Goal: Task Accomplishment & Management: Use online tool/utility

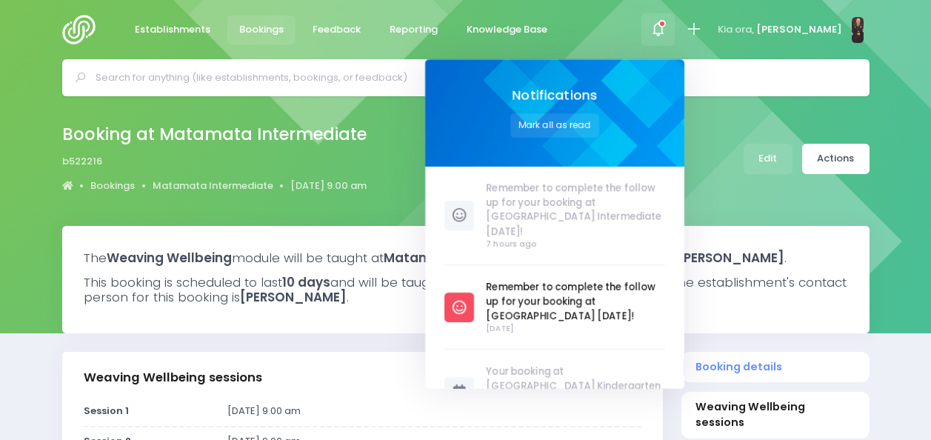
select select "5"
click at [78, 27] on img at bounding box center [83, 30] width 42 height 30
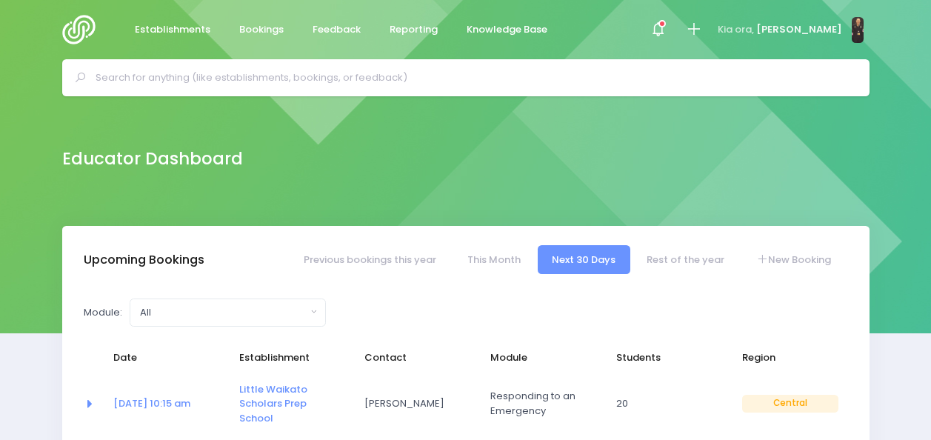
select select "5"
click at [364, 81] on input "text" at bounding box center [472, 78] width 753 height 22
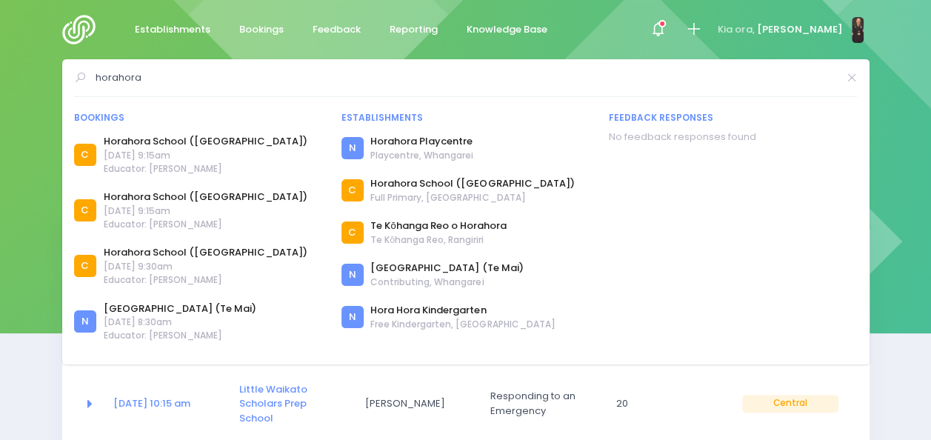
type input "horahora"
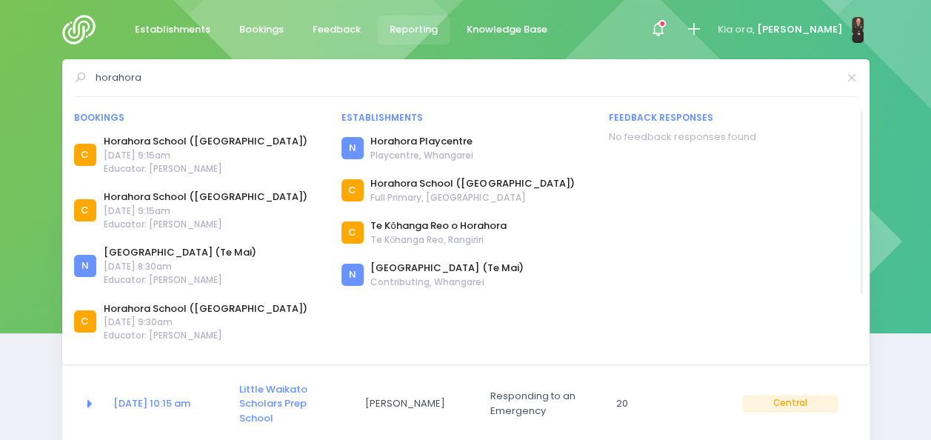
click at [402, 24] on span "Reporting" at bounding box center [414, 29] width 48 height 15
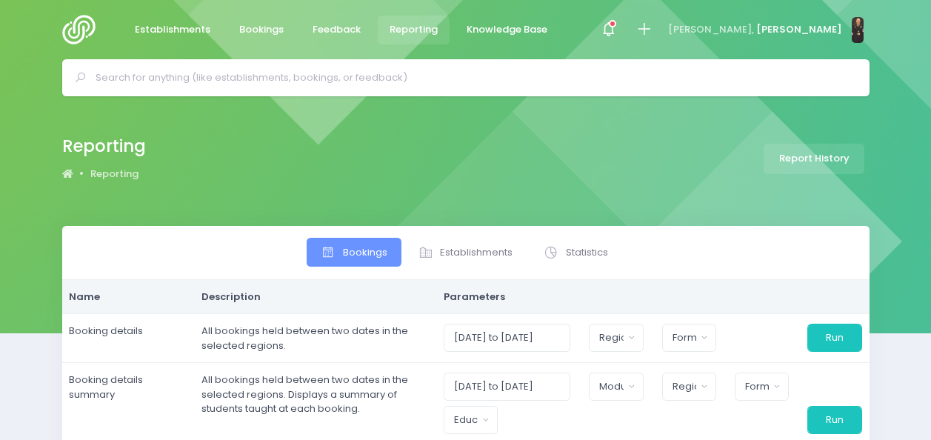
select select
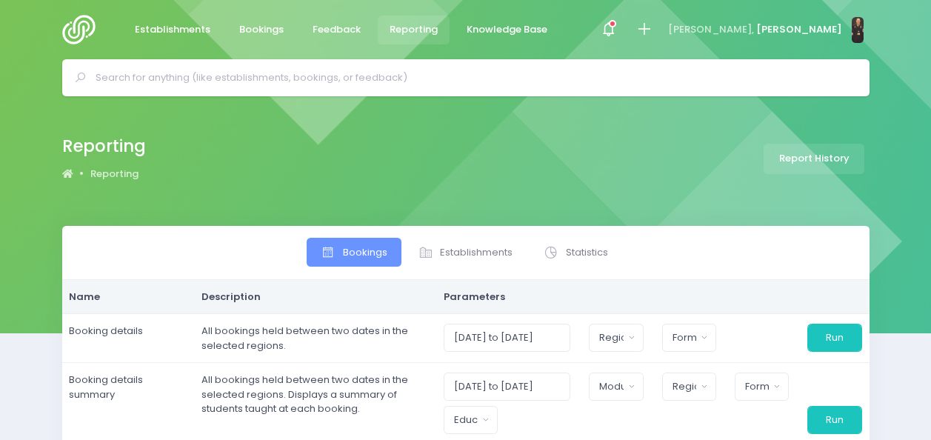
select select
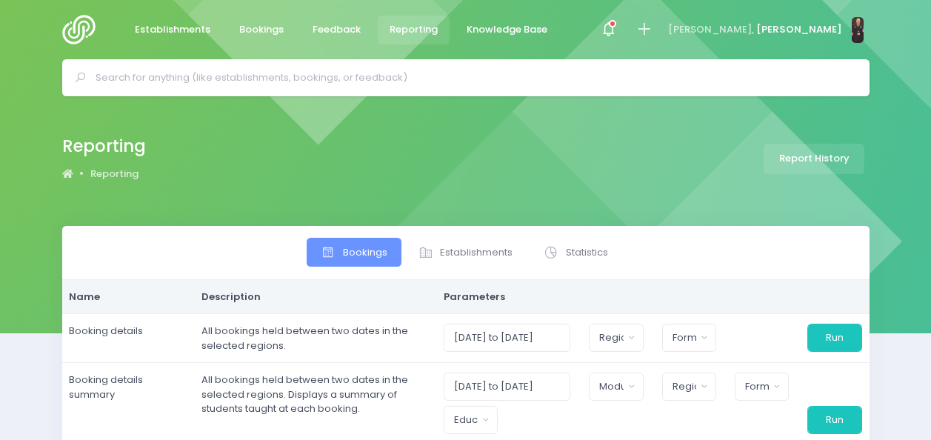
select select
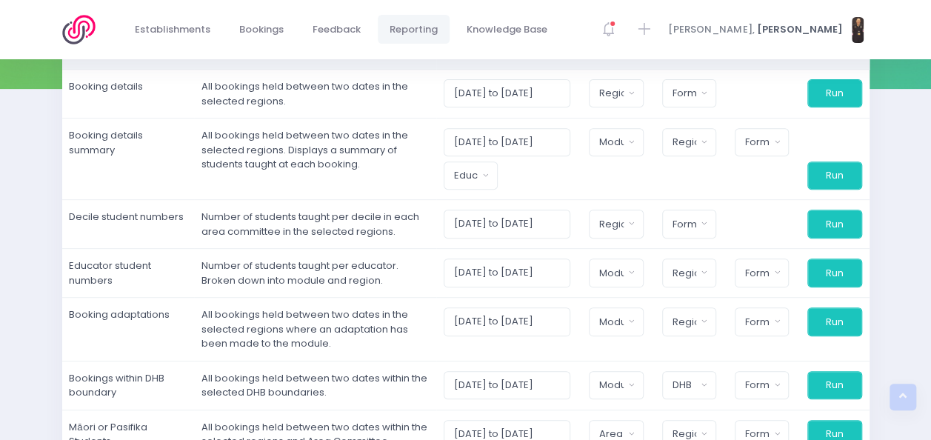
scroll to position [241, 0]
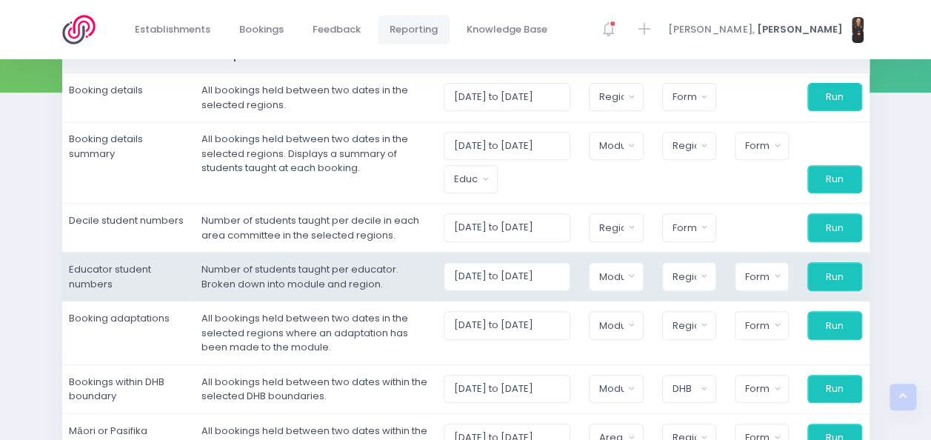
click at [366, 265] on td "Number of students taught per educator. Broken down into module and region." at bounding box center [315, 277] width 242 height 49
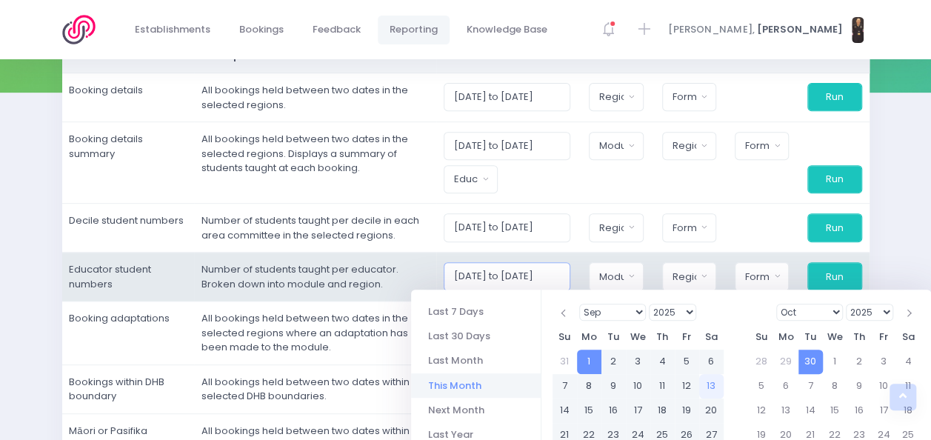
click at [539, 273] on input "[DATE] to [DATE]" at bounding box center [507, 276] width 127 height 28
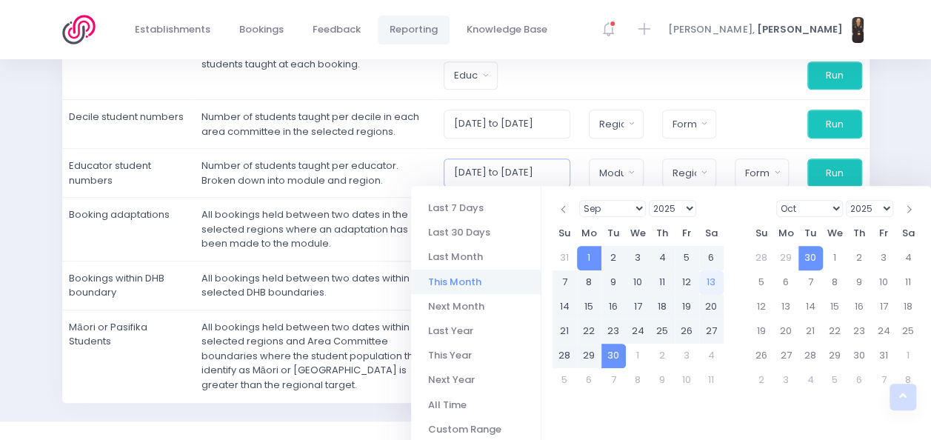
scroll to position [357, 0]
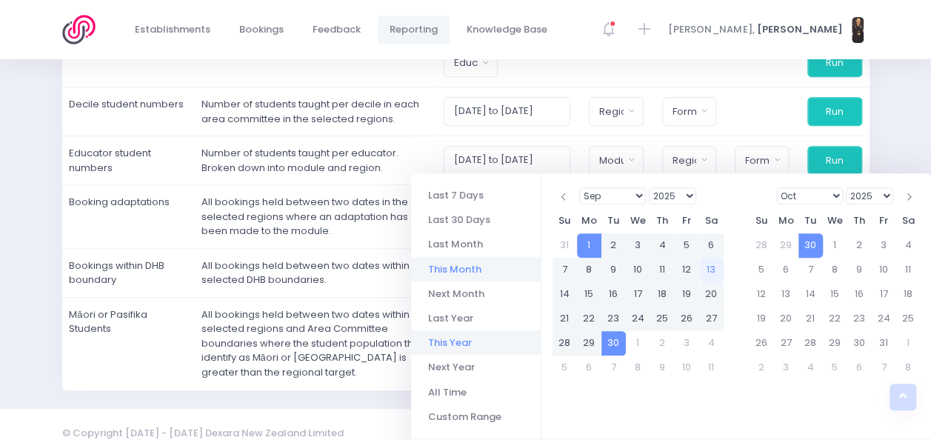
click at [465, 342] on li "This Year" at bounding box center [476, 342] width 130 height 24
type input "[DATE] to [DATE]"
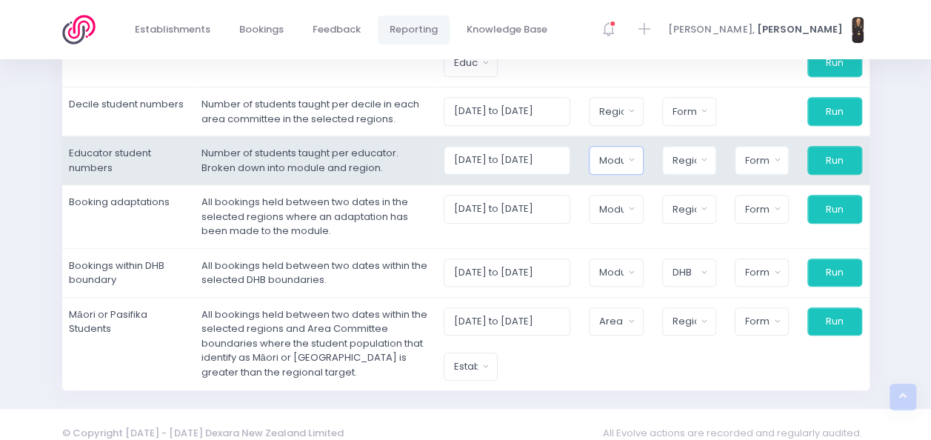
click at [636, 154] on button "Module" at bounding box center [616, 160] width 54 height 28
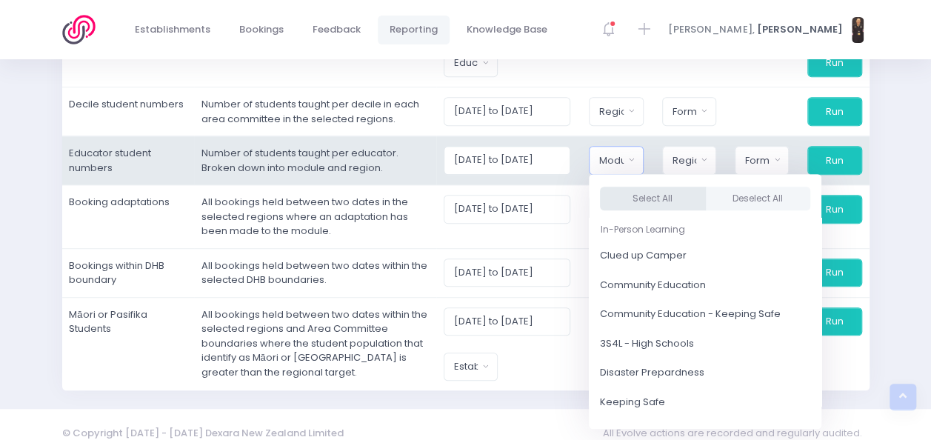
click at [644, 207] on button "Select All" at bounding box center [653, 199] width 106 height 24
select select "Clued up Camper"
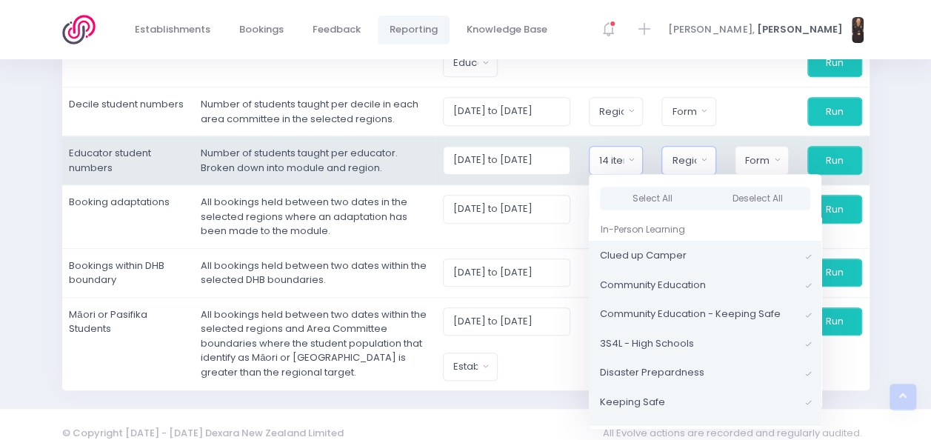
click at [704, 156] on button "Region" at bounding box center [689, 160] width 54 height 28
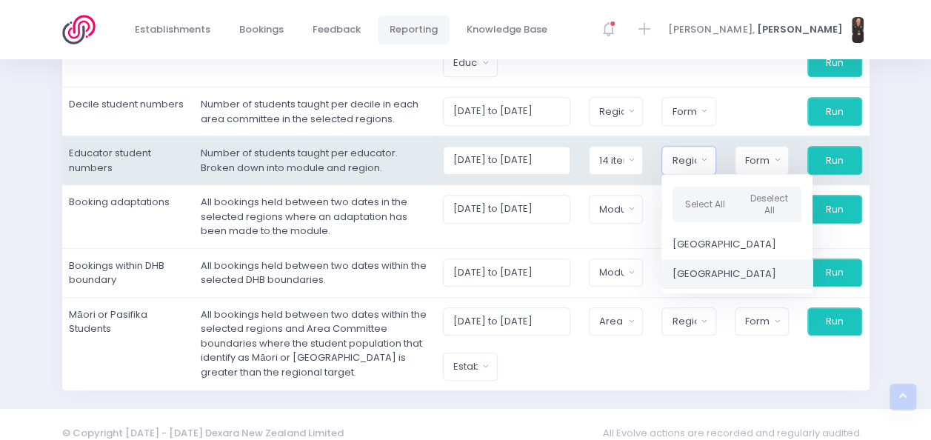
click at [696, 270] on span "[GEOGRAPHIC_DATA]" at bounding box center [725, 274] width 104 height 15
select select "Central"
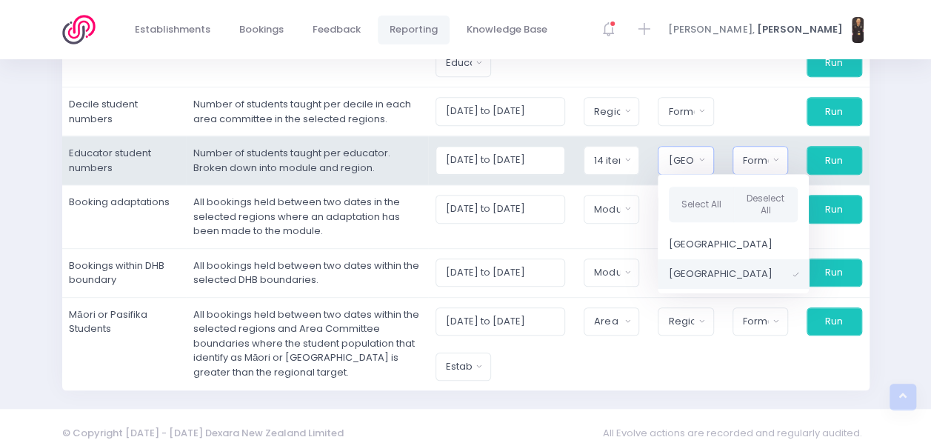
click at [776, 160] on button "Format" at bounding box center [761, 160] width 56 height 28
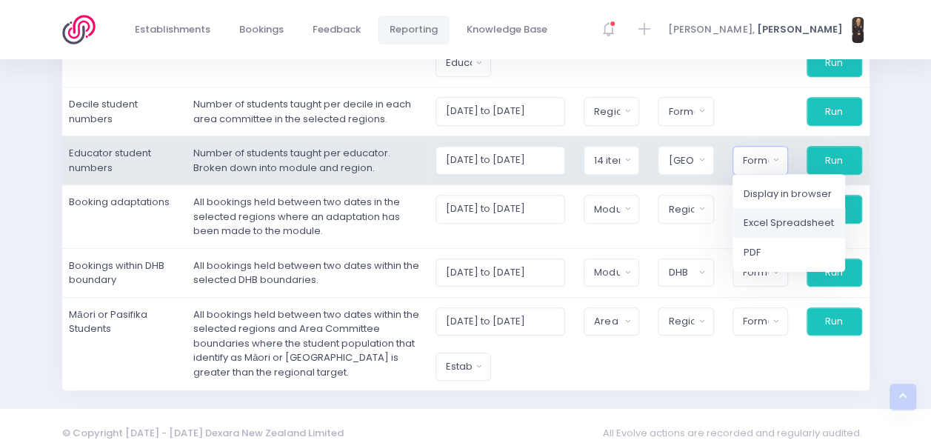
click at [774, 218] on span "Excel Spreadsheet" at bounding box center [789, 223] width 90 height 15
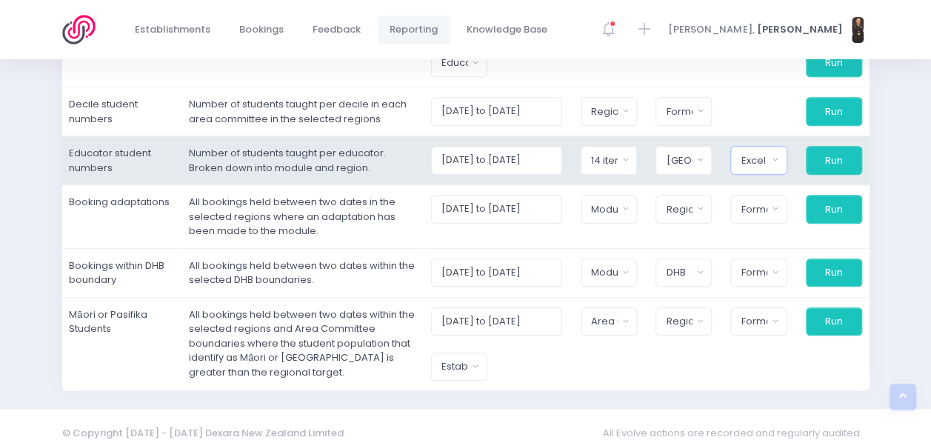
click at [778, 160] on button "Excel Spreadsheet" at bounding box center [758, 160] width 56 height 28
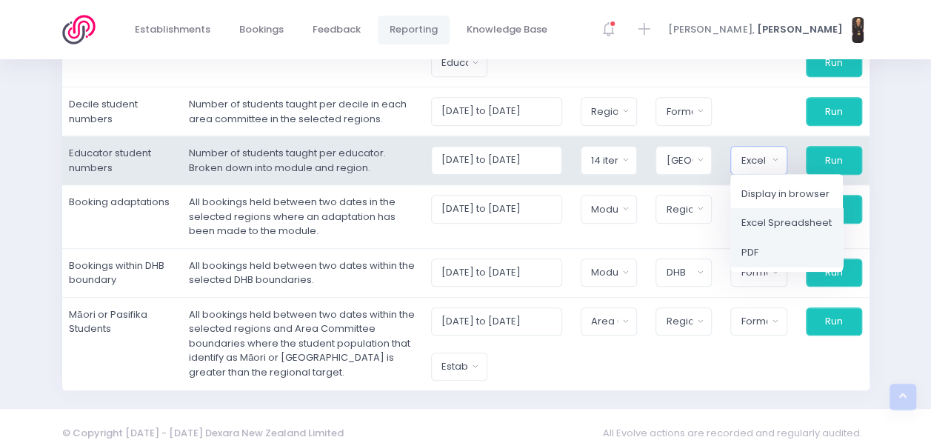
click at [759, 247] on span "PDF" at bounding box center [750, 252] width 17 height 15
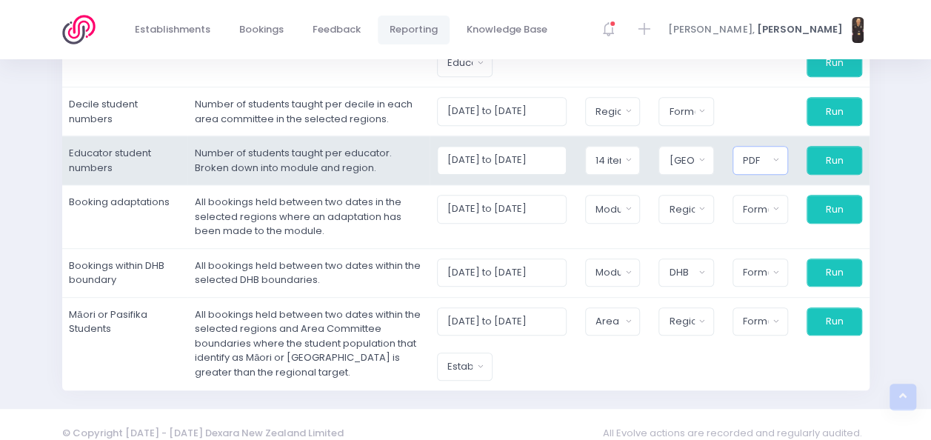
click at [768, 161] on div "PDF" at bounding box center [755, 160] width 25 height 15
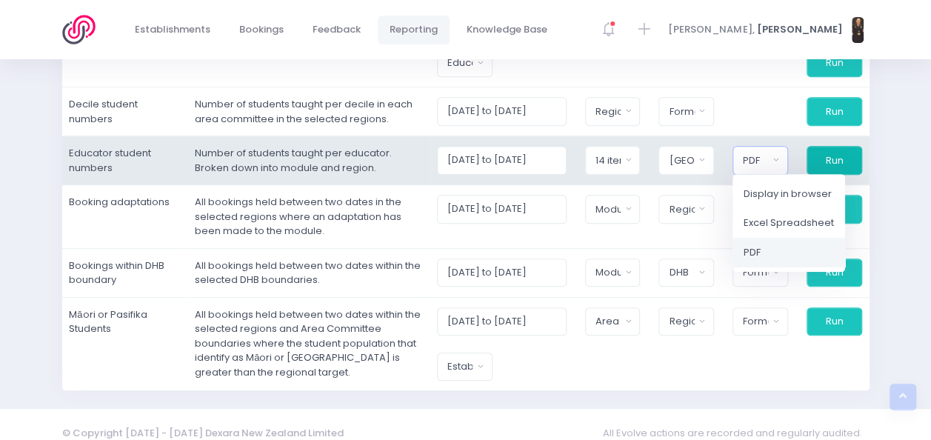
click at [817, 161] on button "Run" at bounding box center [835, 160] width 56 height 28
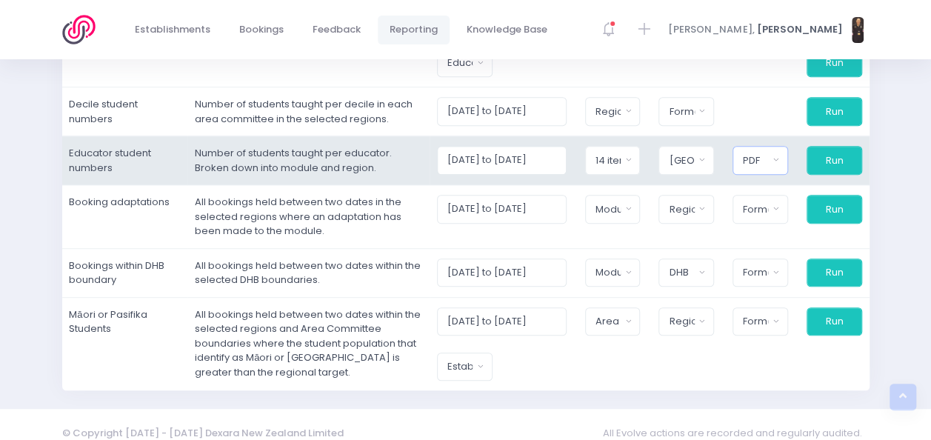
click at [781, 156] on button "PDF" at bounding box center [761, 160] width 56 height 28
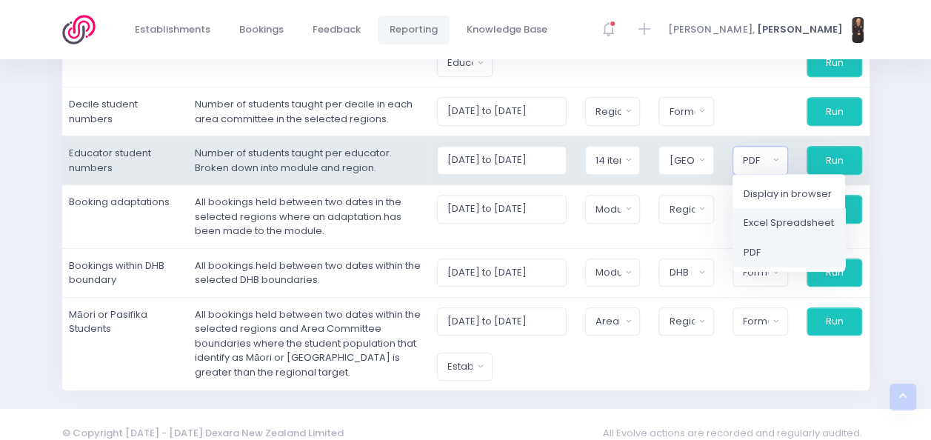
click at [760, 221] on span "Excel Spreadsheet" at bounding box center [789, 223] width 90 height 15
select select "excel"
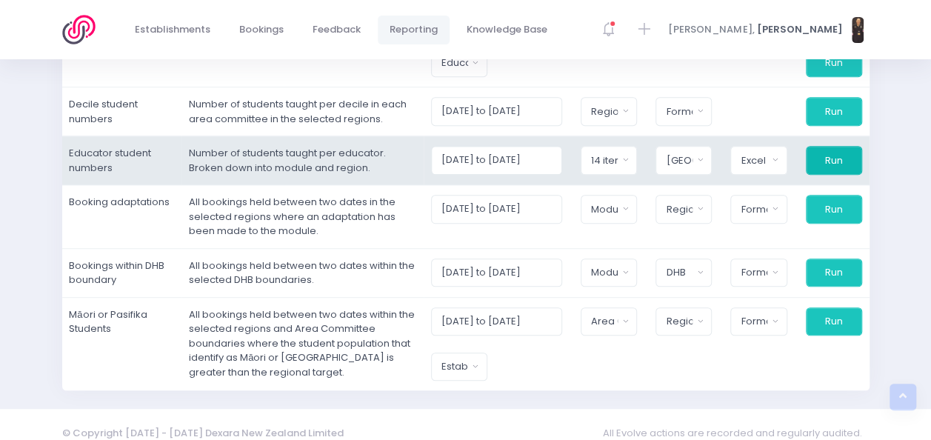
click at [834, 157] on button "Run" at bounding box center [834, 160] width 56 height 28
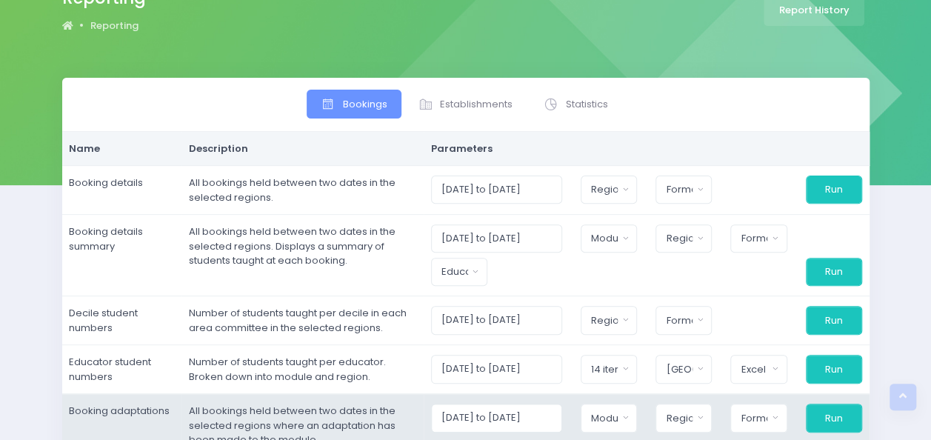
scroll to position [147, 0]
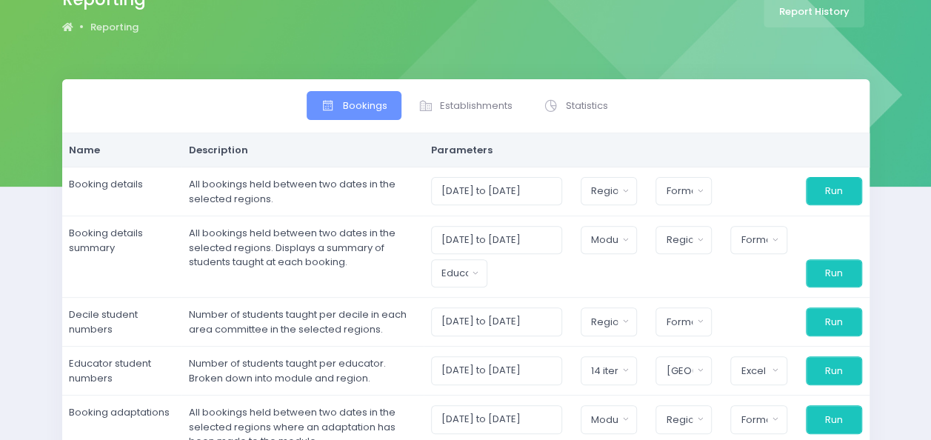
click at [22, 250] on div "Bookings Establishments Statistics Name" at bounding box center [465, 340] width 931 height 522
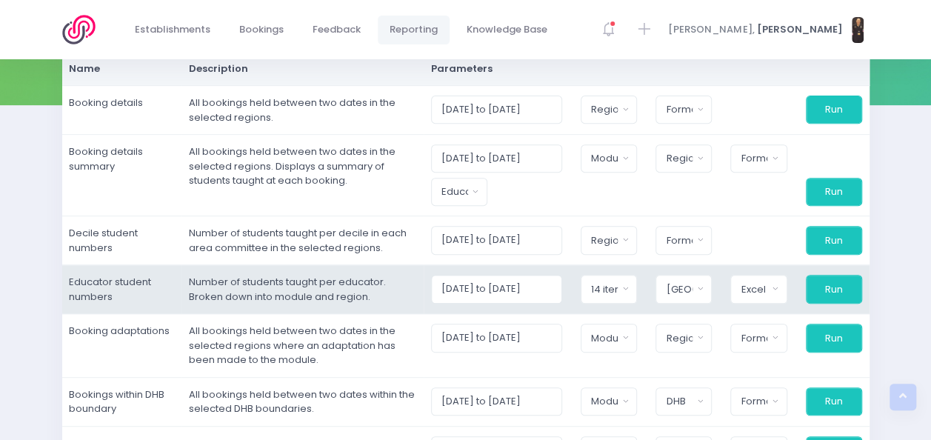
scroll to position [227, 0]
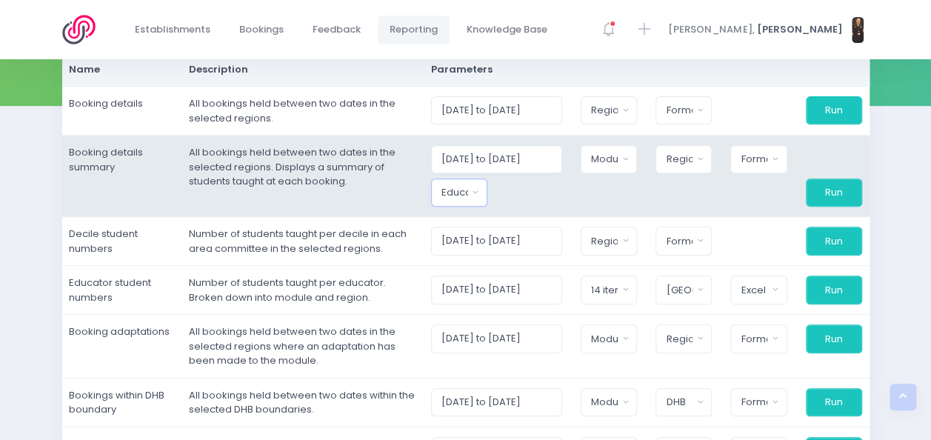
click at [484, 190] on button "Educator" at bounding box center [459, 193] width 56 height 28
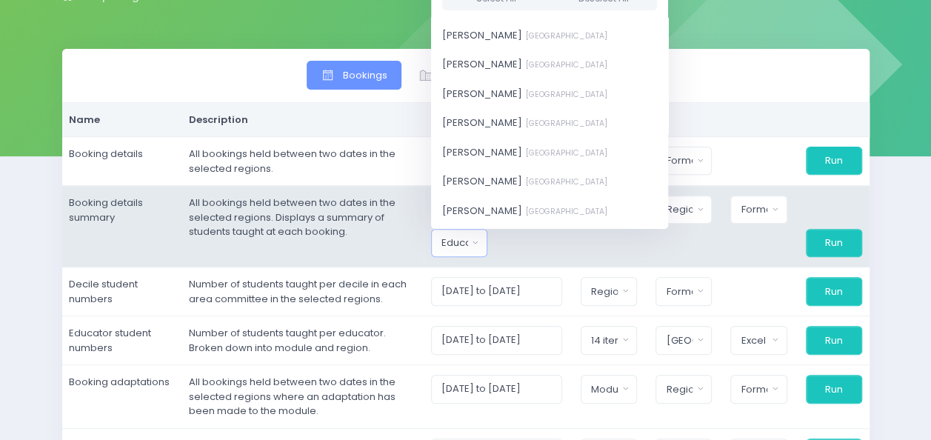
scroll to position [176, 0]
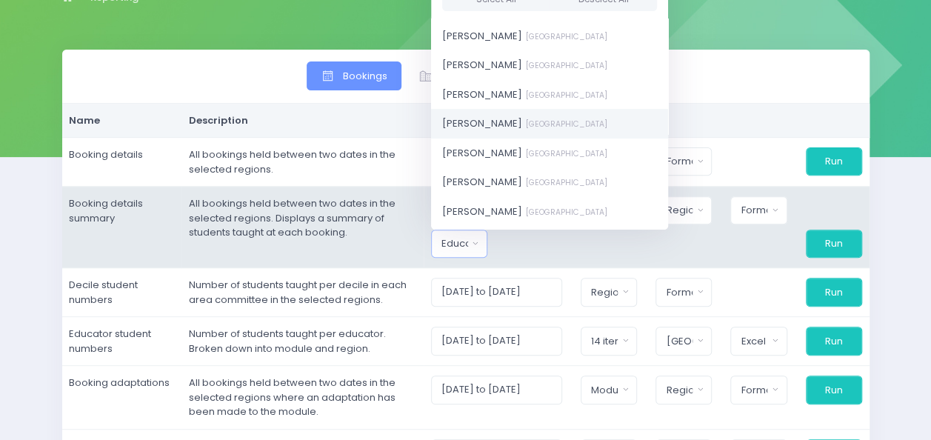
click at [500, 119] on span "[PERSON_NAME] [GEOGRAPHIC_DATA]" at bounding box center [524, 123] width 165 height 15
select select "395566"
click at [500, 119] on span "[PERSON_NAME] [GEOGRAPHIC_DATA]" at bounding box center [524, 123] width 165 height 15
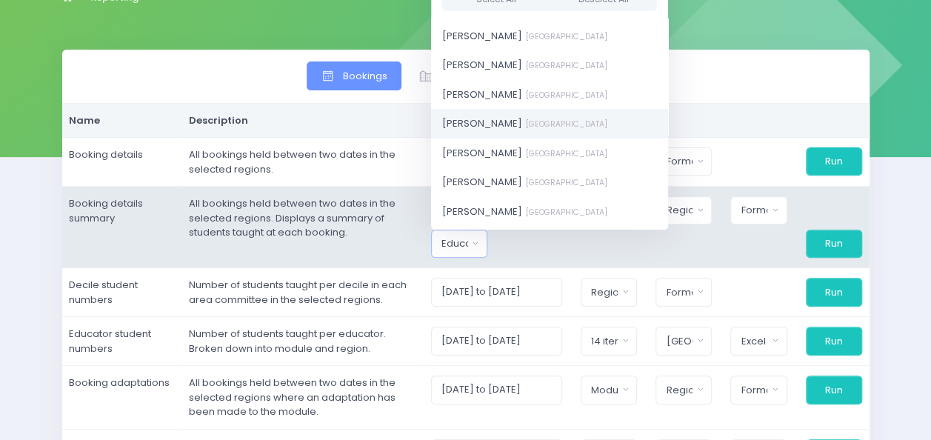
select select "395566"
click at [416, 216] on td "All bookings held between two dates in the selected regions. Displays a summary…" at bounding box center [302, 227] width 242 height 81
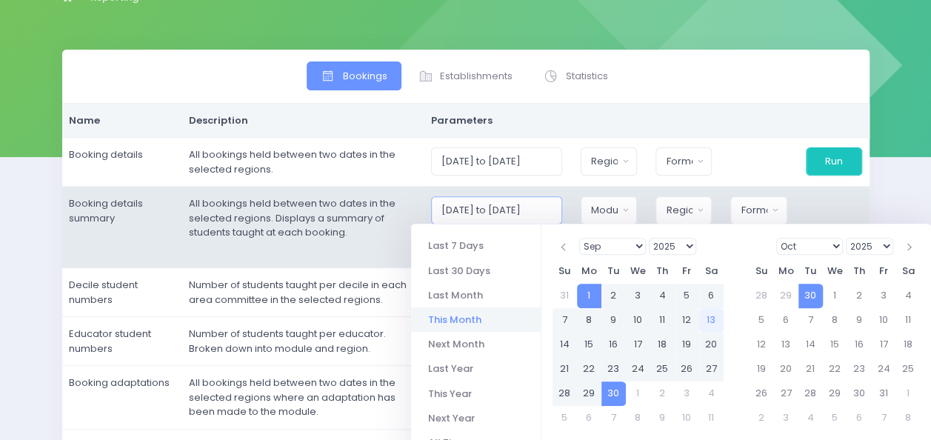
click at [556, 203] on input "[DATE] to [DATE]" at bounding box center [496, 210] width 131 height 28
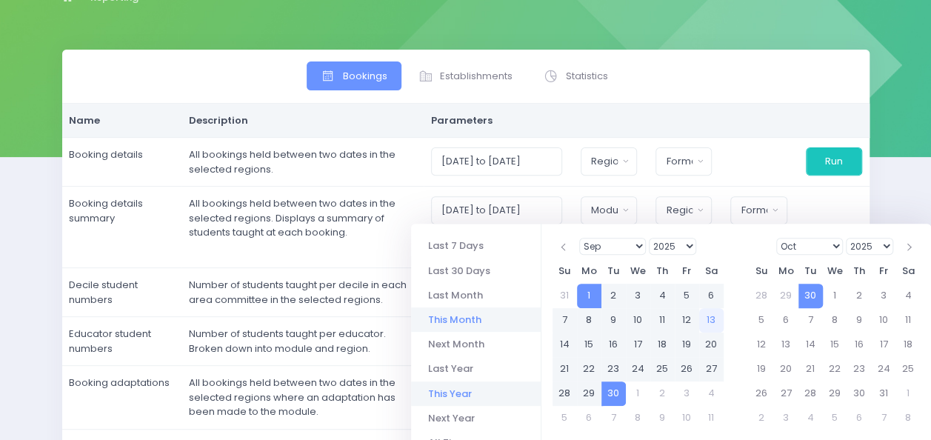
click at [452, 388] on li "This Year" at bounding box center [476, 394] width 130 height 24
type input "[DATE] to [DATE]"
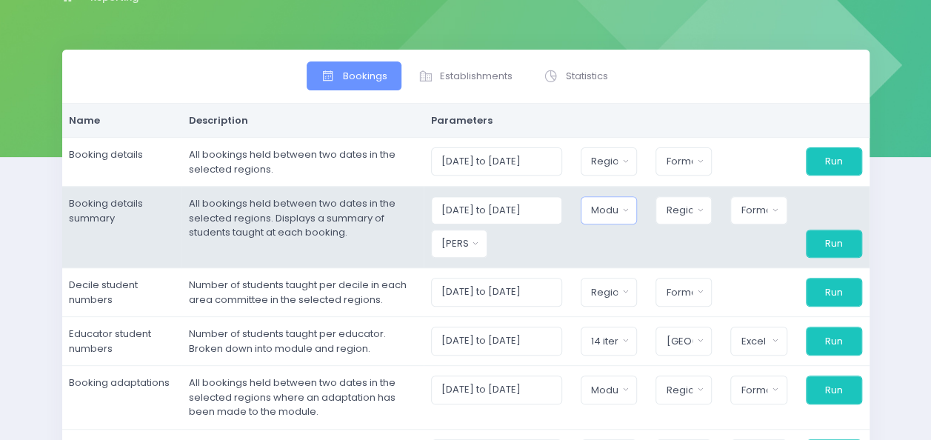
click at [632, 207] on button "Module" at bounding box center [609, 210] width 56 height 28
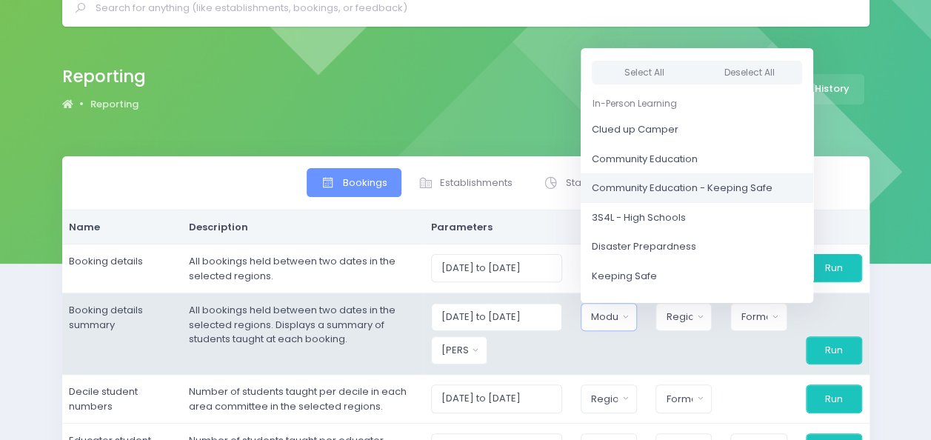
scroll to position [68, 0]
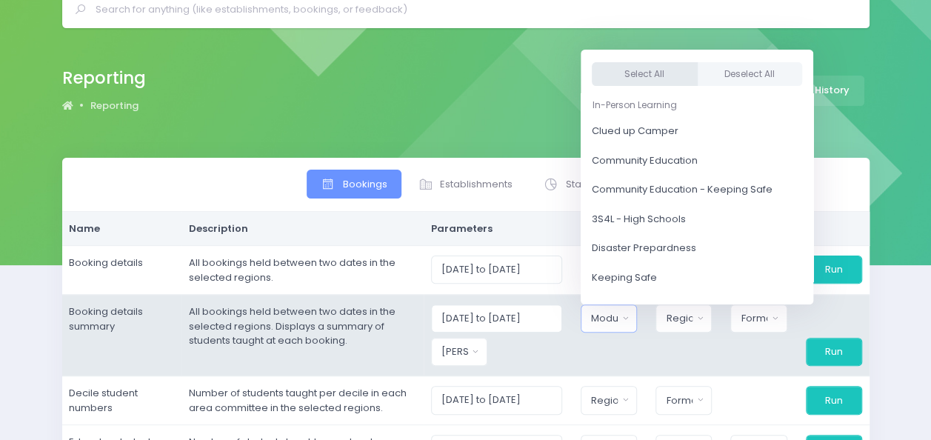
click at [661, 69] on button "Select All" at bounding box center [645, 74] width 106 height 24
select select "Clued up Camper"
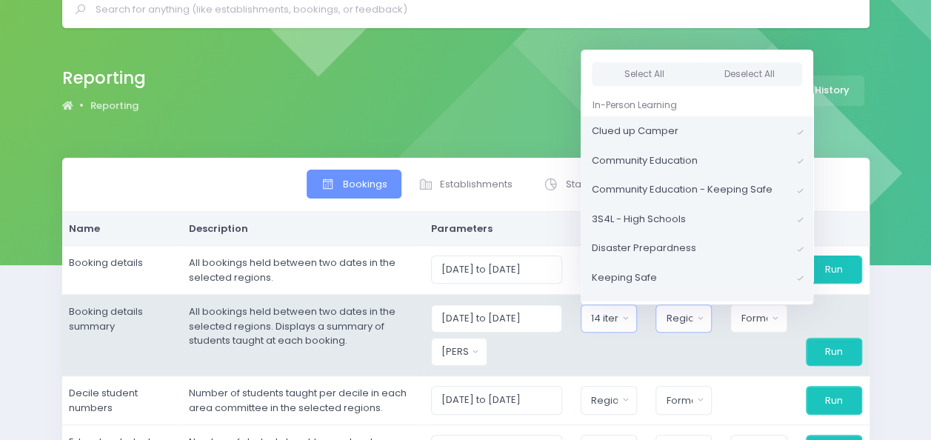
click at [705, 316] on button "Region" at bounding box center [684, 318] width 56 height 28
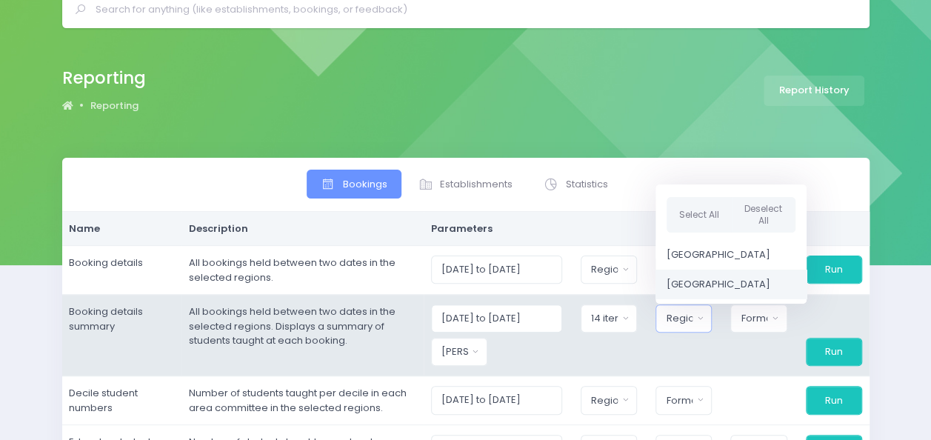
click at [707, 286] on span "[GEOGRAPHIC_DATA]" at bounding box center [719, 284] width 104 height 15
select select "Central"
click at [776, 317] on button "Format" at bounding box center [758, 318] width 56 height 28
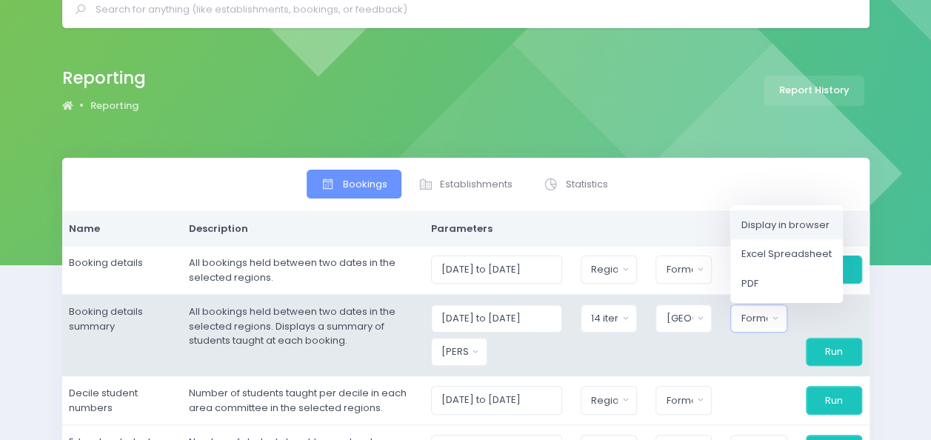
click at [786, 226] on span "Display in browser" at bounding box center [786, 225] width 88 height 15
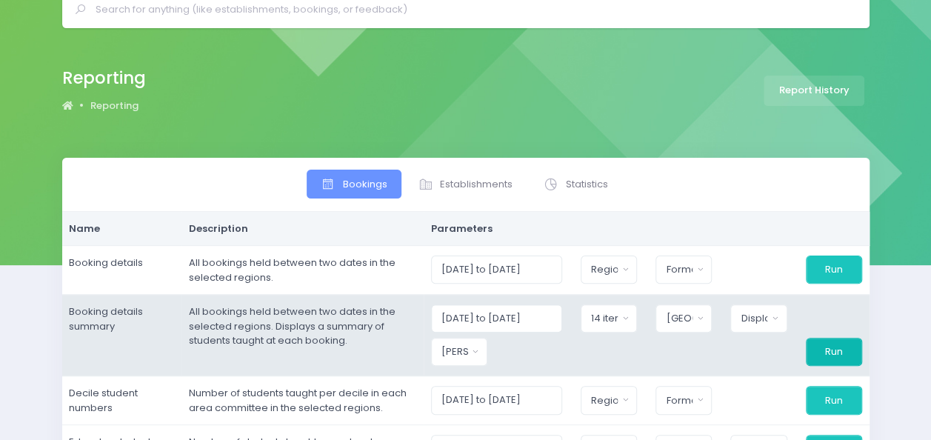
click at [828, 353] on button "Run" at bounding box center [834, 352] width 56 height 28
click at [779, 315] on button "Display in browser" at bounding box center [758, 318] width 56 height 28
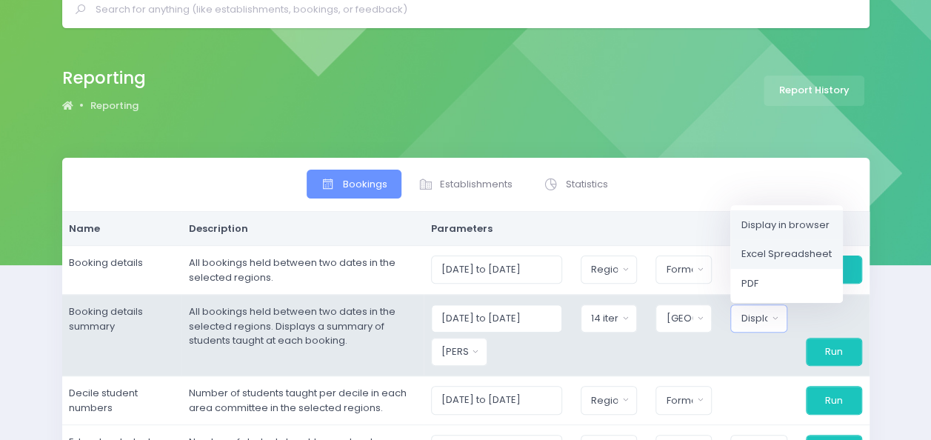
click at [762, 256] on span "Excel Spreadsheet" at bounding box center [787, 254] width 90 height 15
select select "excel"
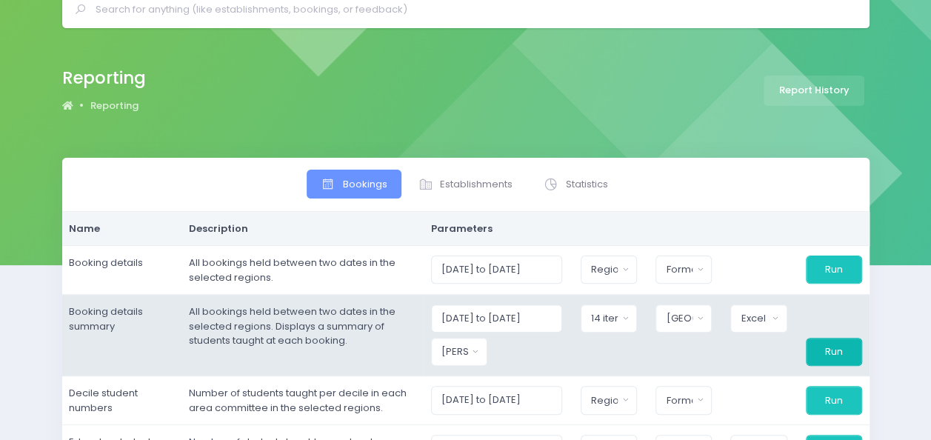
click at [828, 347] on button "Run" at bounding box center [834, 352] width 56 height 28
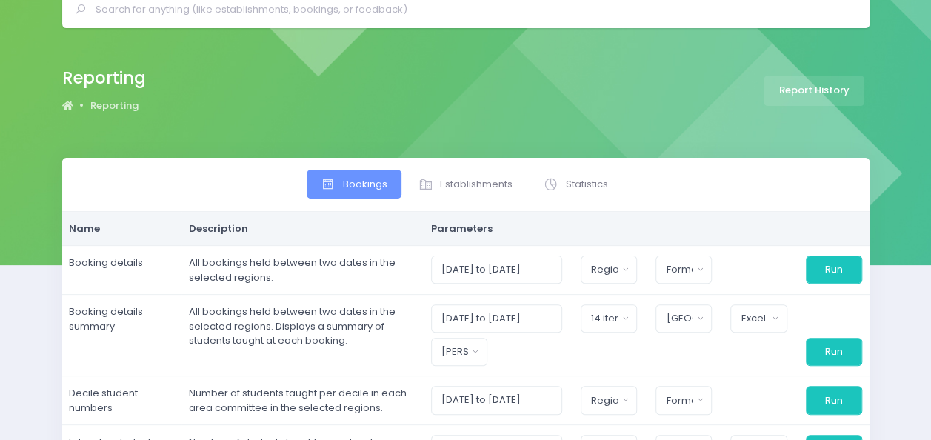
click at [447, 108] on div "Reporting Reporting Report History" at bounding box center [466, 91] width 844 height 54
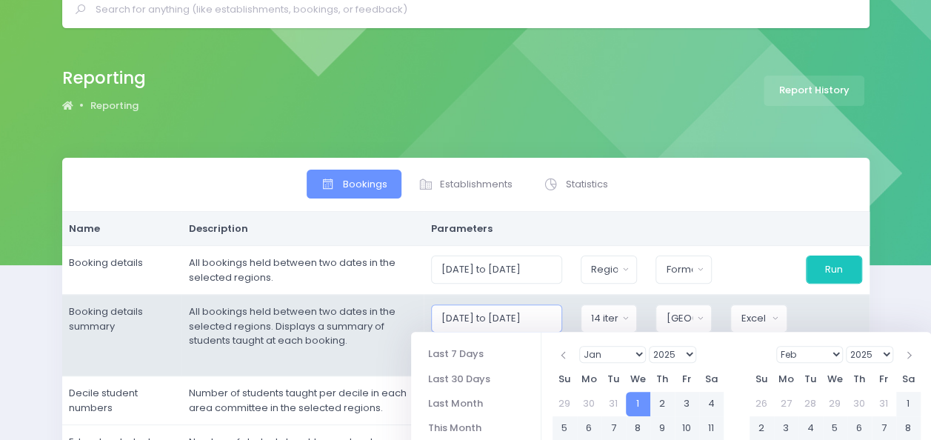
click at [542, 322] on input "[DATE] to [DATE]" at bounding box center [496, 318] width 131 height 28
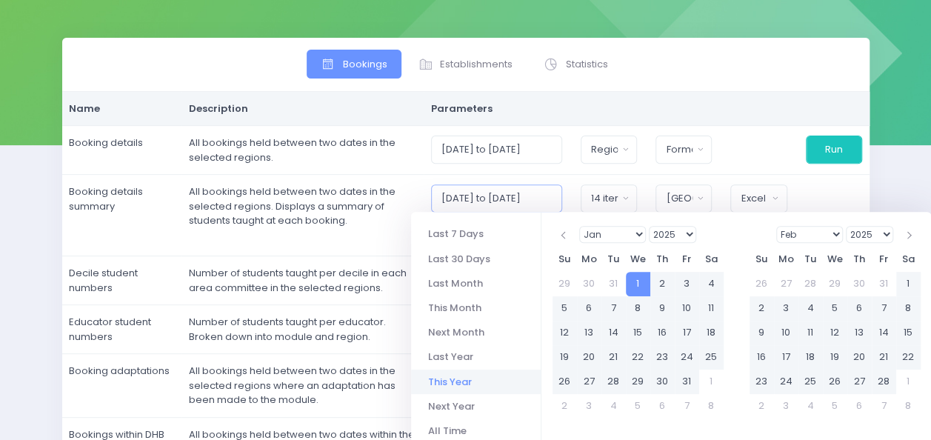
scroll to position [190, 0]
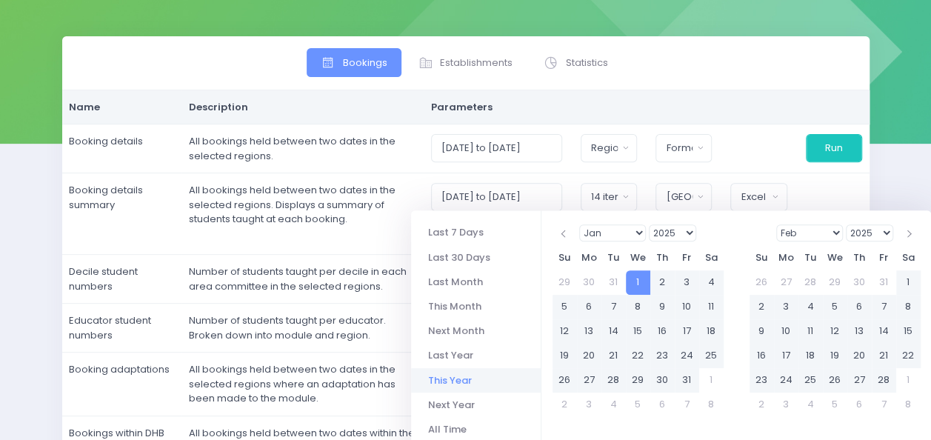
click at [637, 239] on select "Jan Feb Mar Apr May Jun [DATE] Aug Sep Oct Nov Dec" at bounding box center [612, 232] width 67 height 17
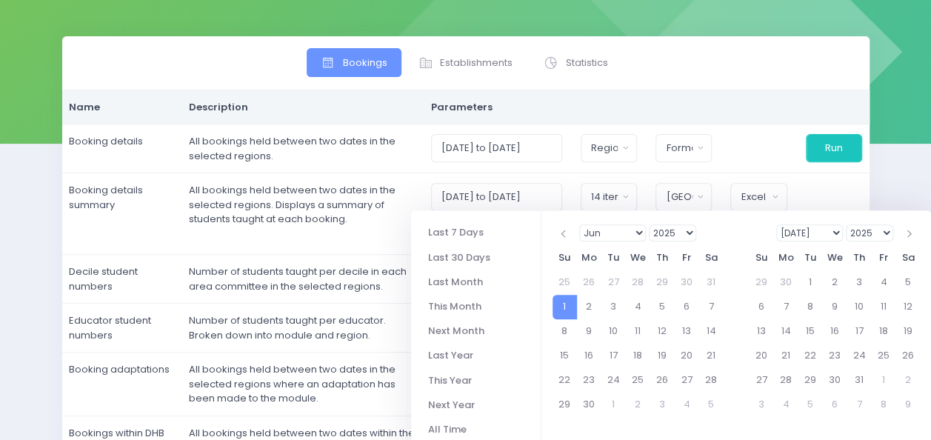
click at [884, 230] on select "2025 2026 2027 2028 2029 2030 2031 2032 2033 2034 2035 2036 2037 2038 2039 2040…" at bounding box center [870, 232] width 48 height 17
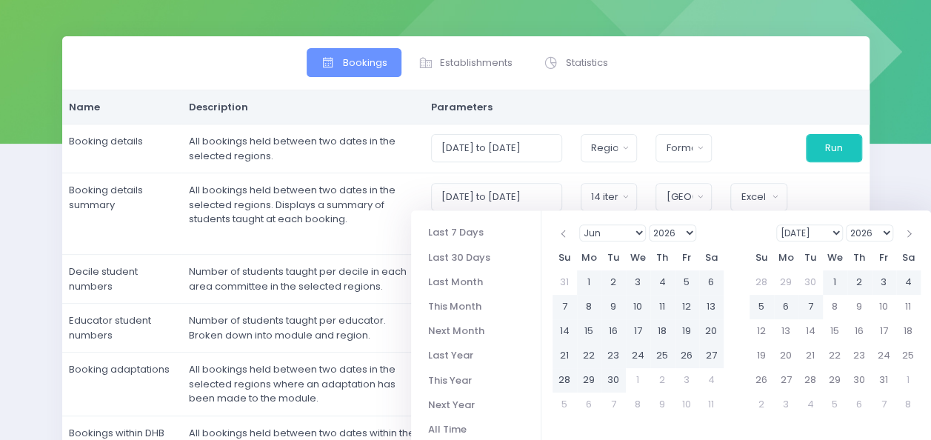
click at [640, 232] on select "Jan Feb Mar Apr May Jun [DATE] Aug Sep Oct Nov Dec" at bounding box center [612, 232] width 67 height 17
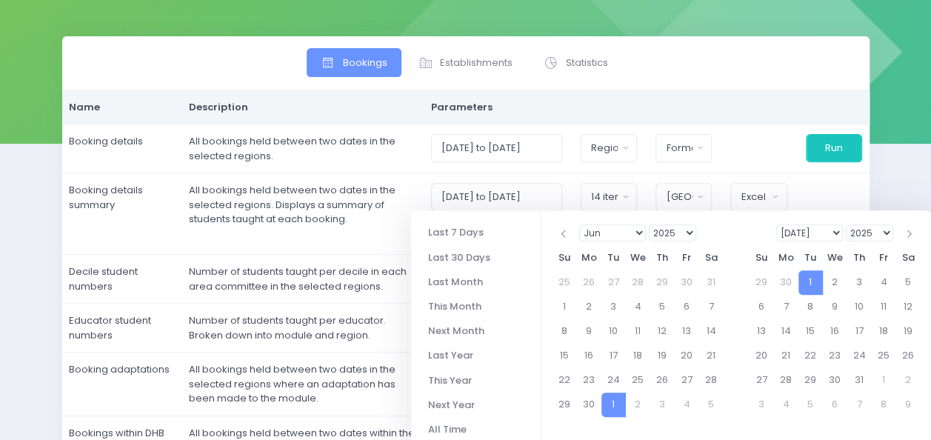
click at [642, 233] on select "Jan Feb Mar Apr May Jun [DATE] Aug Sep Oct Nov Dec" at bounding box center [612, 232] width 67 height 17
click at [838, 230] on select "Jan Feb Mar Apr May Jun [DATE] Aug Sep Oct Nov Dec" at bounding box center [809, 232] width 67 height 17
click at [880, 229] on select "2025 2026 2027 2028 2029 2030 2031 2032 2033 2034 2035 2036 2037 2038 2039 2040…" at bounding box center [870, 232] width 48 height 17
click at [834, 231] on select "Jan Feb Mar Apr May Jun [DATE] Aug Sep Oct Nov Dec" at bounding box center [809, 232] width 67 height 17
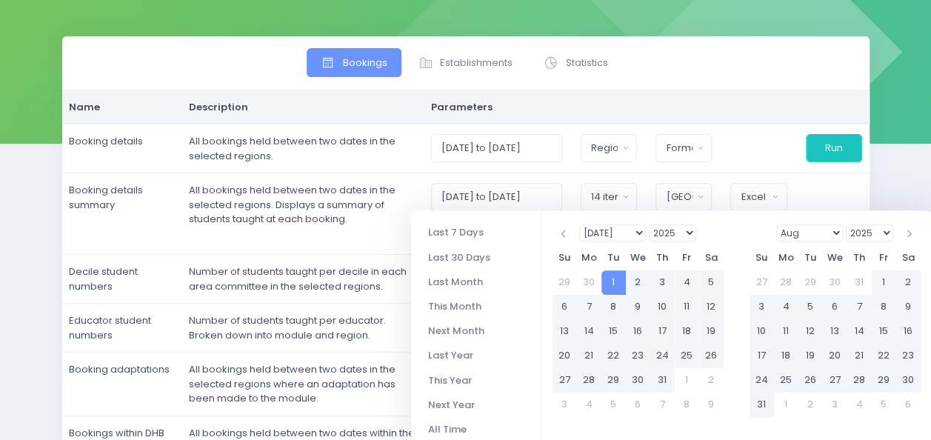
click at [839, 231] on select "Jan Feb Mar Apr May Jun [DATE] Aug Sep Oct Nov Dec" at bounding box center [809, 232] width 67 height 17
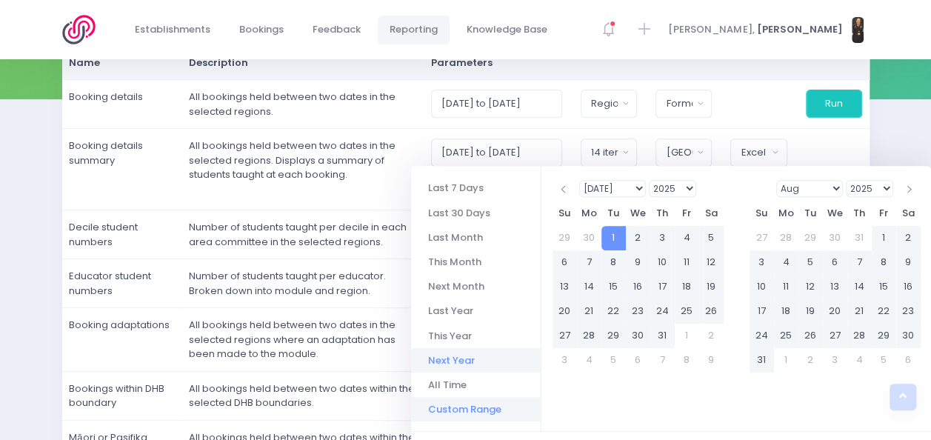
scroll to position [234, 0]
click at [450, 413] on li "Custom Range" at bounding box center [476, 409] width 130 height 24
click at [465, 405] on li "Custom Range" at bounding box center [476, 409] width 130 height 24
click at [837, 185] on select "Jan Feb Mar Apr May Jun [DATE] Aug Sep Oct Nov Dec" at bounding box center [809, 188] width 67 height 17
click at [884, 190] on select "2025 2026 2027 2028 2029 2030 2031 2032 2033 2034 2035 2036 2037 2038 2039 2040…" at bounding box center [870, 188] width 48 height 17
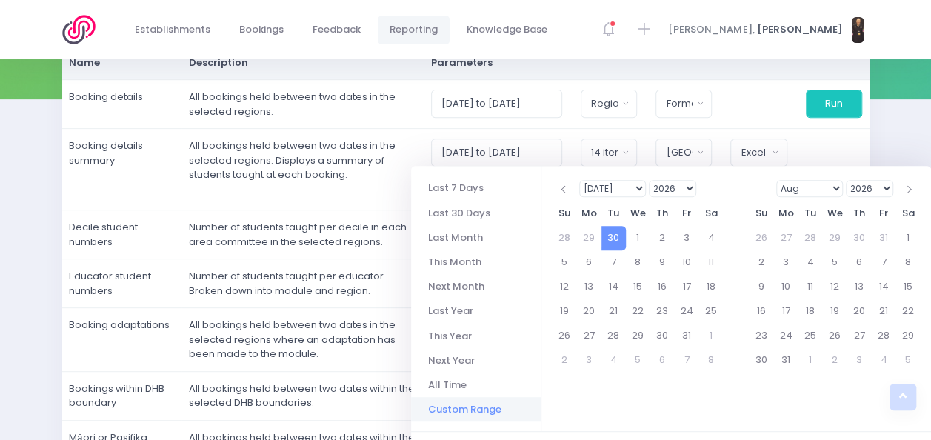
click at [840, 184] on select "Jan Feb Mar Apr May Jun [DATE] Aug Sep Oct Nov Dec" at bounding box center [809, 188] width 67 height 17
click at [487, 406] on li "Custom Range" at bounding box center [476, 409] width 130 height 24
click at [454, 407] on li "Custom Range" at bounding box center [476, 409] width 130 height 24
click at [475, 404] on li "Custom Range" at bounding box center [476, 409] width 130 height 24
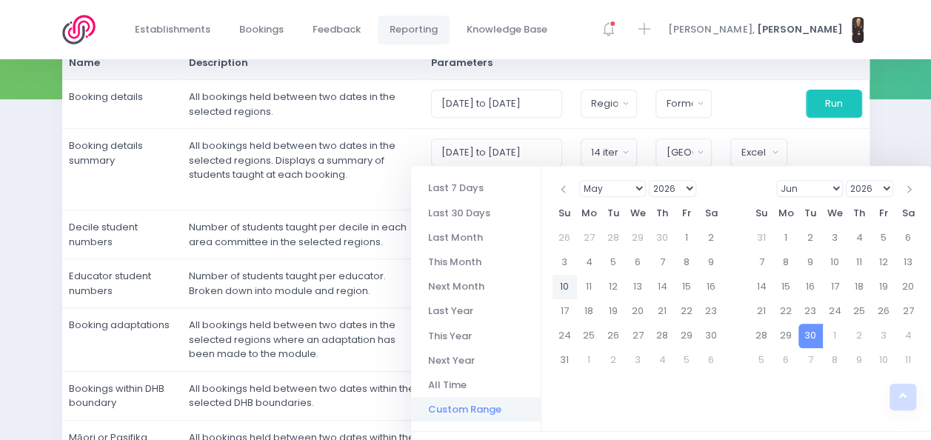
click at [486, 404] on li "Custom Range" at bounding box center [476, 409] width 130 height 24
click at [499, 407] on li "Custom Range" at bounding box center [476, 409] width 130 height 24
click at [639, 187] on select "Jan Feb Mar Apr May Jun [DATE] Aug Sep Oct Nov Dec" at bounding box center [612, 188] width 67 height 17
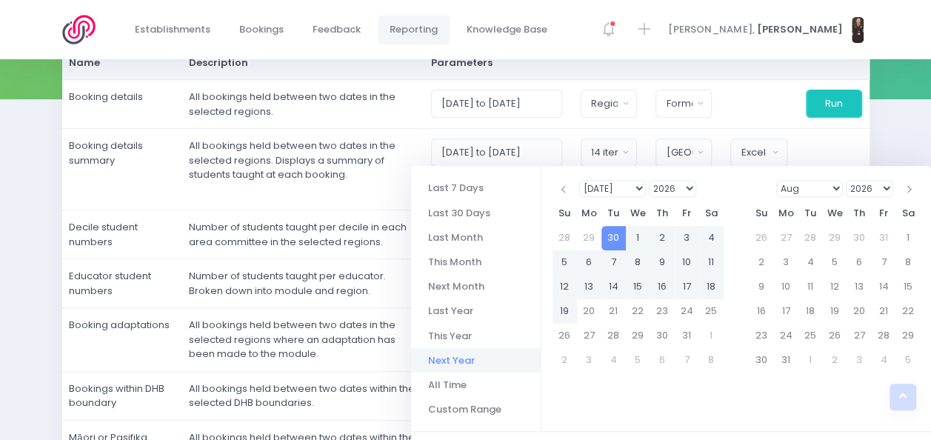
click at [477, 359] on li "Next Year" at bounding box center [476, 360] width 130 height 24
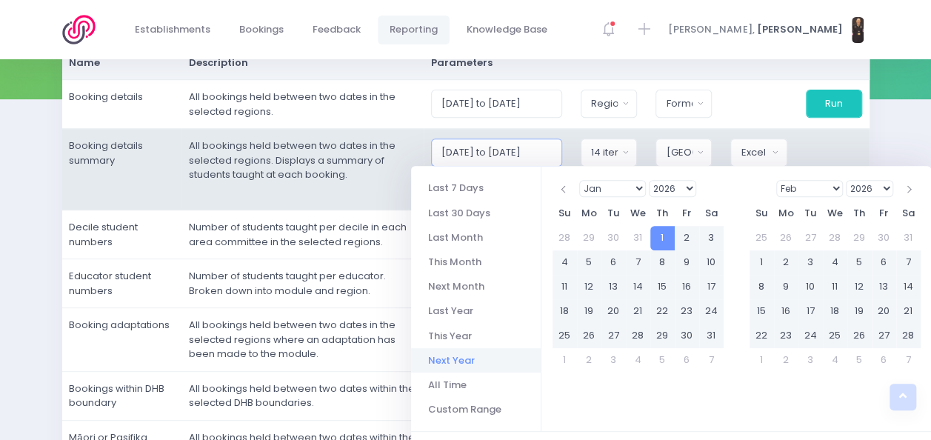
click at [553, 150] on input "[DATE] to [DATE]" at bounding box center [496, 153] width 131 height 28
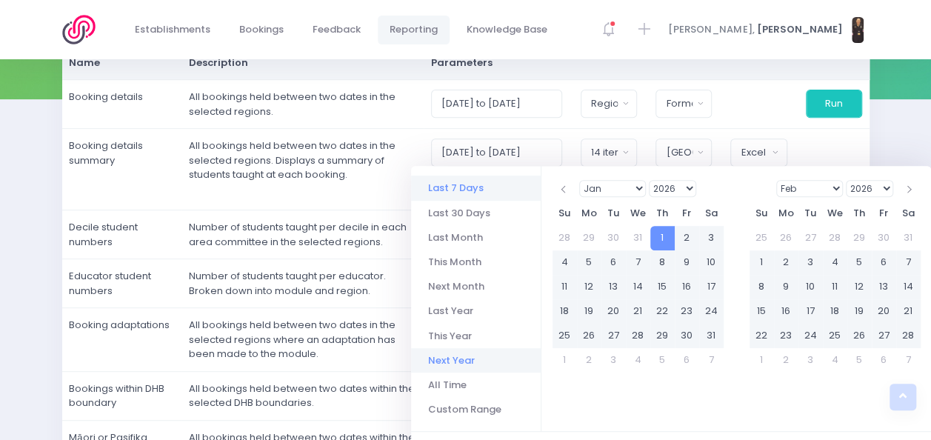
click at [488, 184] on li "Last 7 Days" at bounding box center [476, 188] width 130 height 24
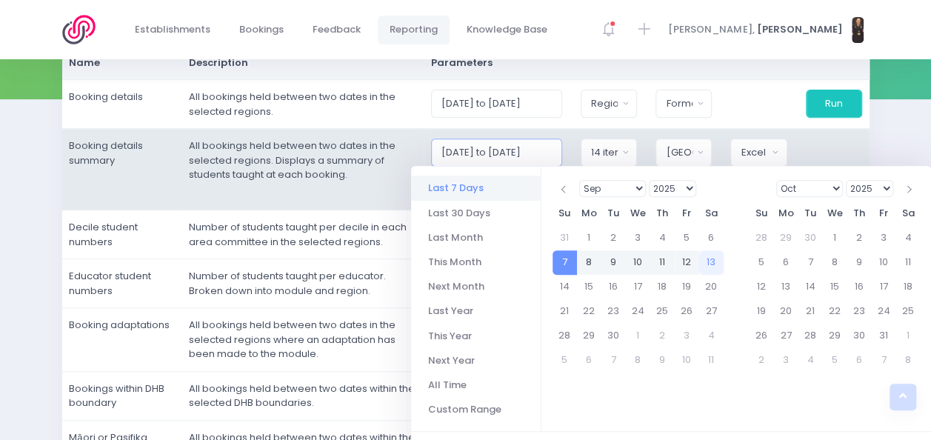
click at [558, 154] on input "[DATE] to [DATE]" at bounding box center [496, 153] width 131 height 28
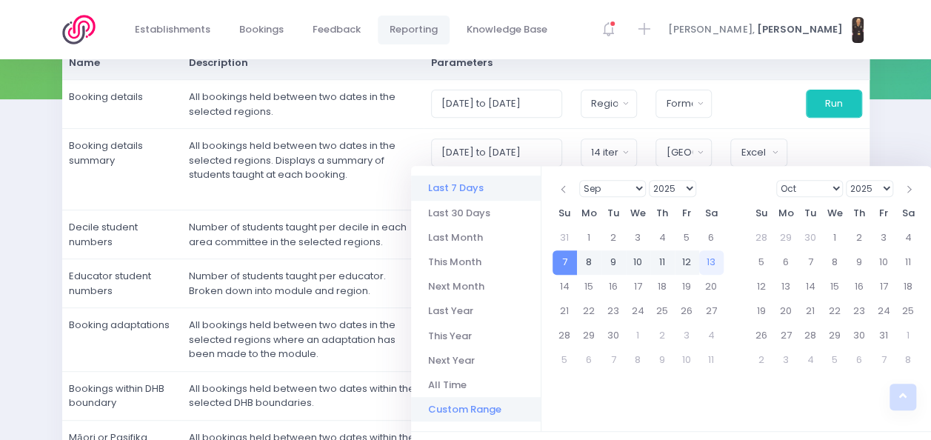
click at [452, 404] on li "Custom Range" at bounding box center [476, 409] width 130 height 24
click at [458, 411] on li "Custom Range" at bounding box center [476, 409] width 130 height 24
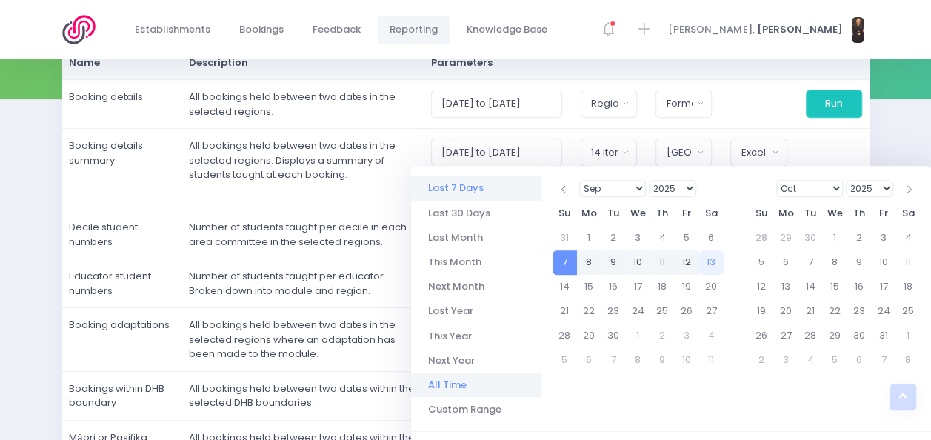
drag, startPoint x: 458, startPoint y: 411, endPoint x: 453, endPoint y: 384, distance: 27.2
click at [453, 384] on li "All Time" at bounding box center [476, 385] width 130 height 24
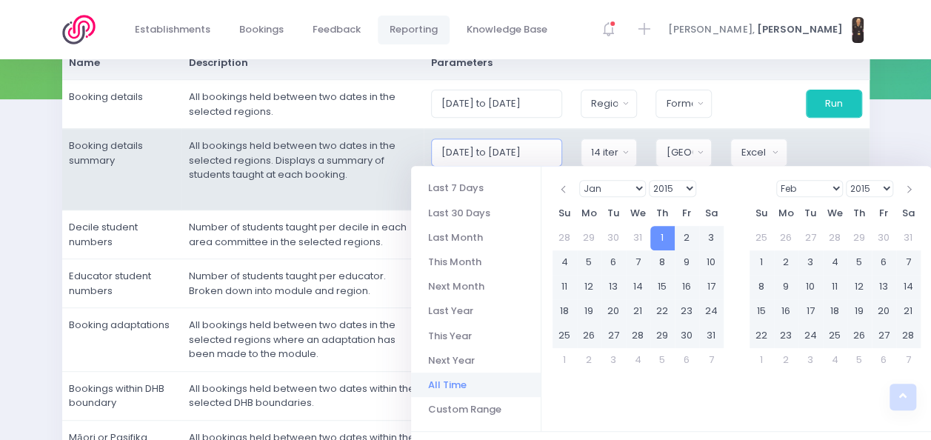
click at [562, 154] on input "[DATE] to [DATE]" at bounding box center [496, 153] width 131 height 28
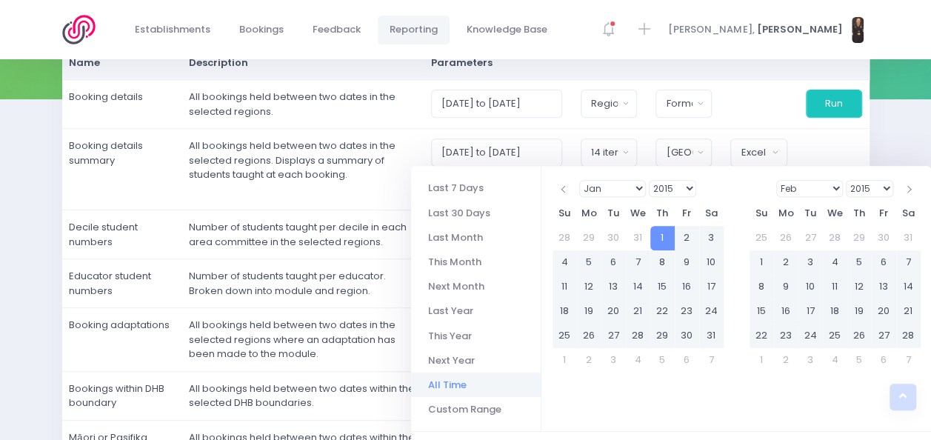
click at [884, 185] on select "2015 2016 2017 2018 2019 2020 2021 2022 2023 2024 2025 2026 2027 2028 2029 2030…" at bounding box center [870, 188] width 48 height 17
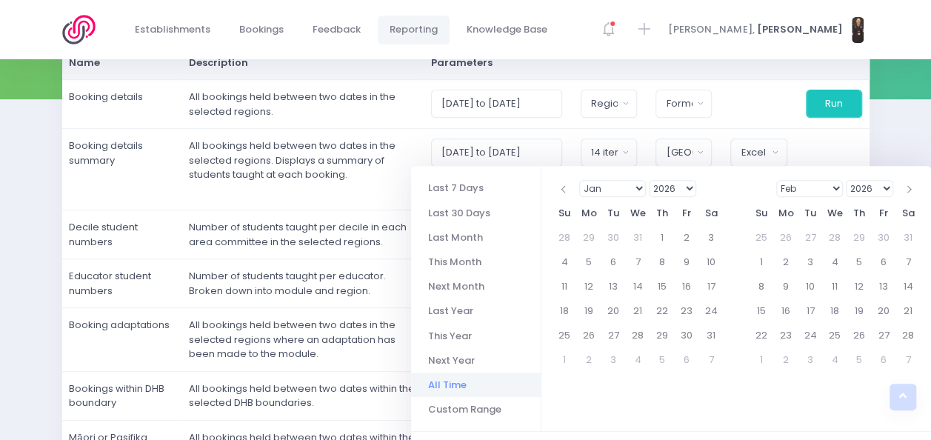
click at [835, 190] on select "Jan Feb Mar Apr May Jun [DATE] Aug Sep Oct Nov Dec" at bounding box center [809, 188] width 67 height 17
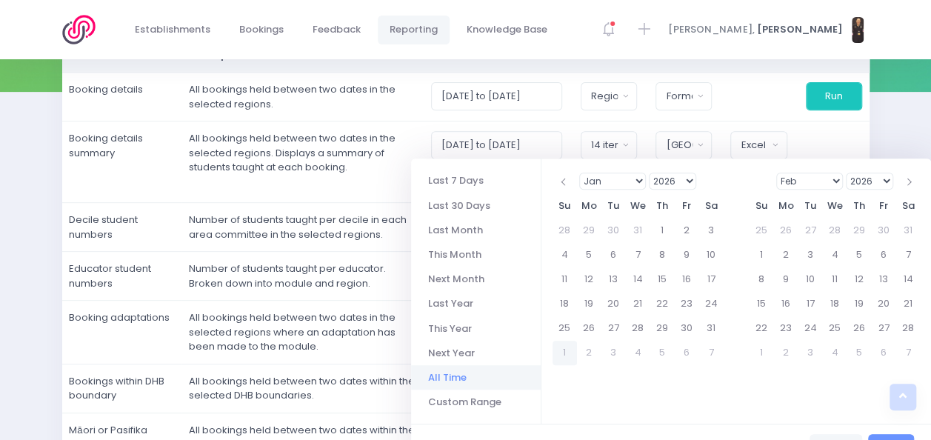
scroll to position [236, 0]
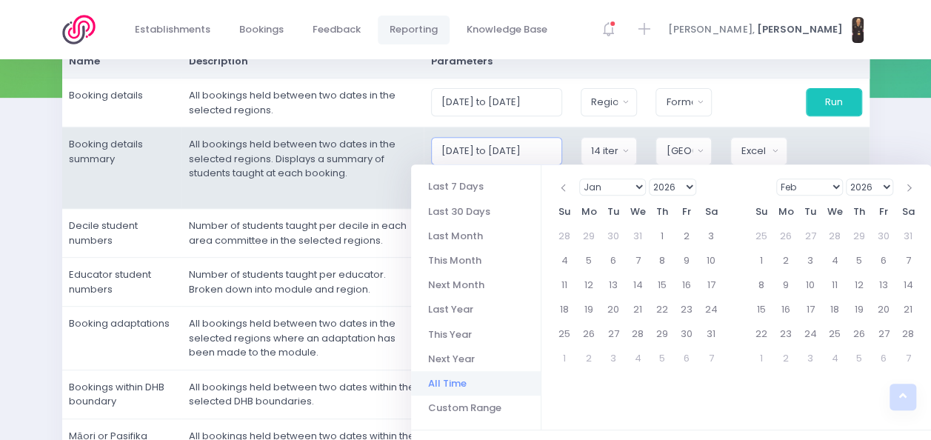
click at [562, 147] on input "[DATE] to [DATE]" at bounding box center [496, 151] width 131 height 28
click at [536, 147] on input "[DATE] to [DATE]" at bounding box center [496, 151] width 131 height 28
click at [473, 147] on input "[DATE] to [DATE]" at bounding box center [496, 151] width 131 height 28
click at [460, 147] on input "[DATE] to [DATE]" at bounding box center [496, 151] width 131 height 28
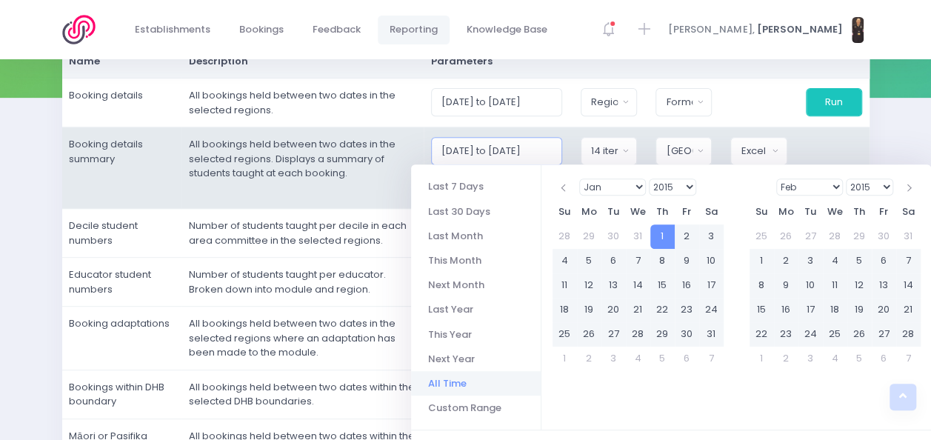
click at [474, 147] on input "[DATE] to [DATE]" at bounding box center [496, 151] width 131 height 28
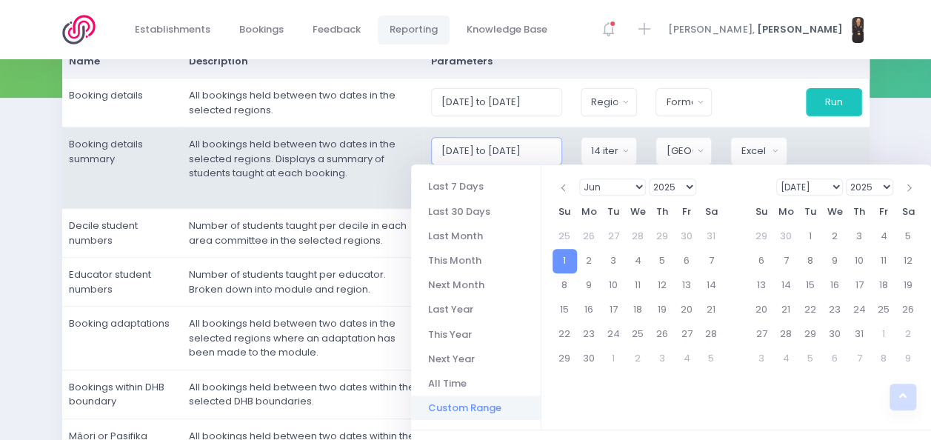
scroll to position [0, 13]
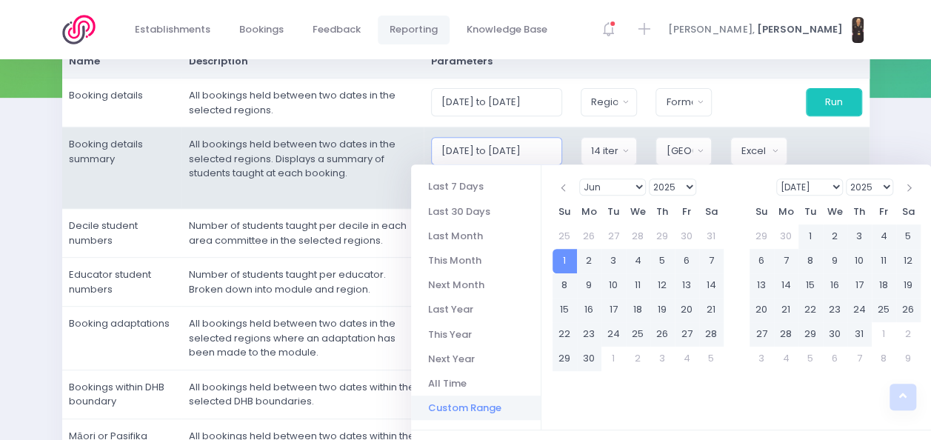
type input "[DATE] to [DATE]"
click at [806, 170] on button "Run" at bounding box center [834, 184] width 56 height 28
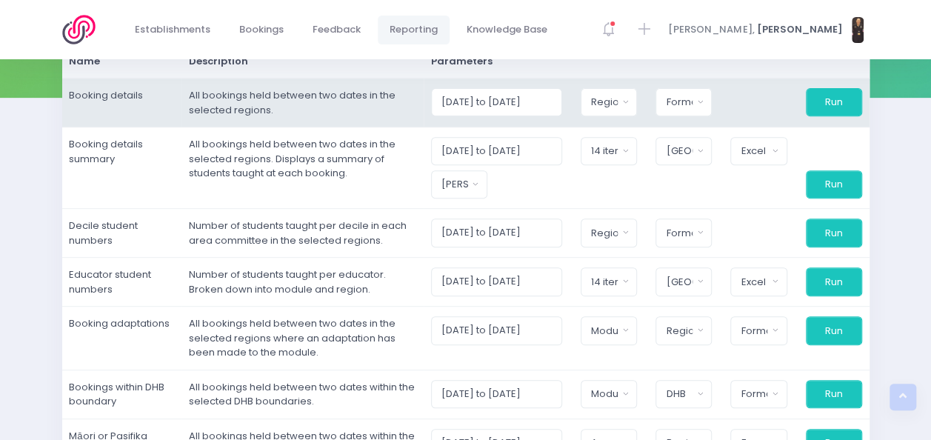
scroll to position [0, 0]
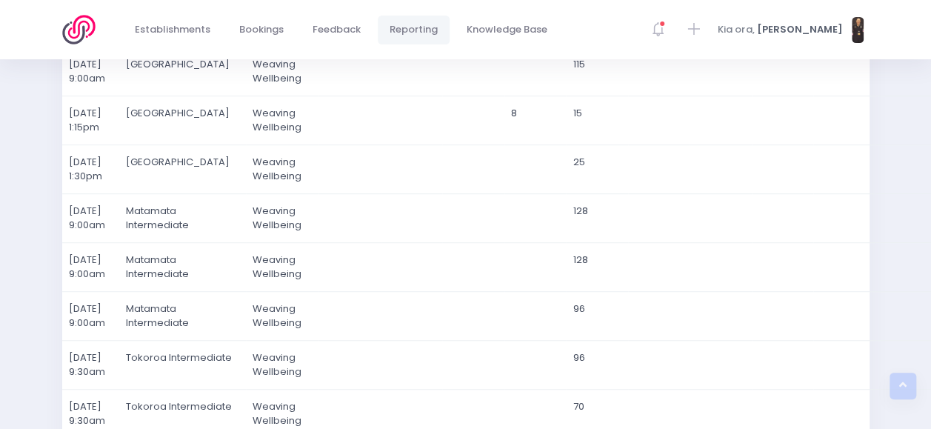
scroll to position [329, 0]
